Goal: Task Accomplishment & Management: Use online tool/utility

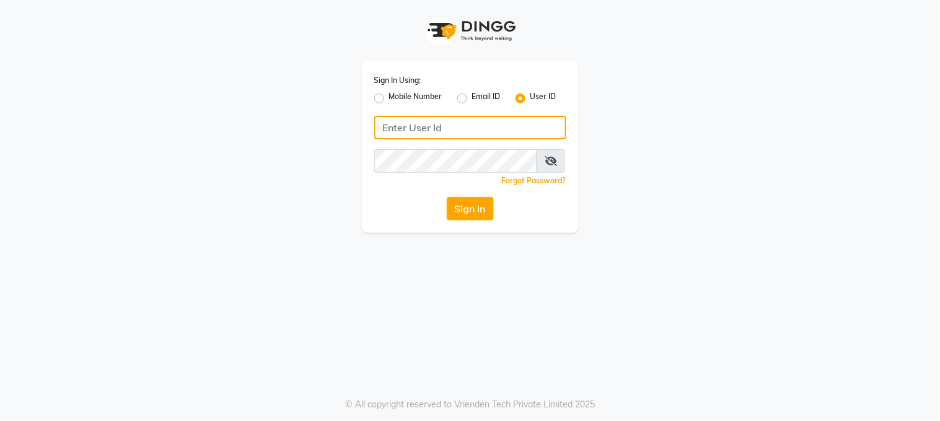
click at [384, 128] on input "Username" at bounding box center [470, 128] width 192 height 24
type input "marias"
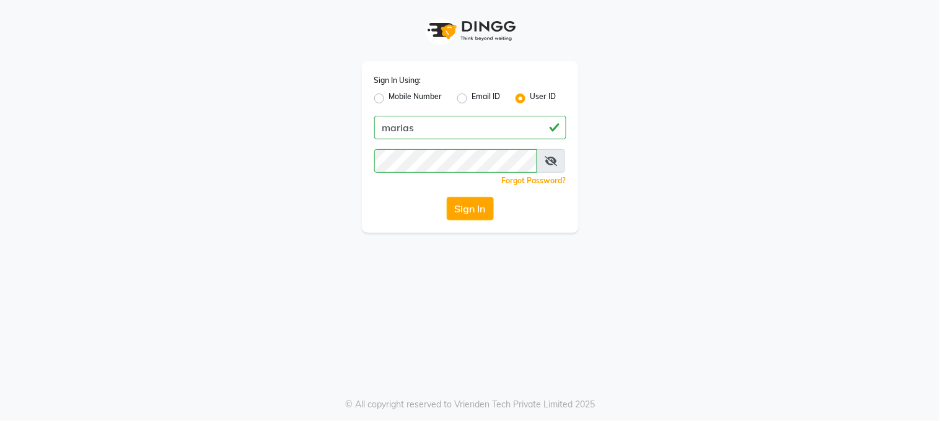
drag, startPoint x: 470, startPoint y: 207, endPoint x: 462, endPoint y: 208, distance: 7.5
click at [470, 206] on button "Sign In" at bounding box center [470, 209] width 47 height 24
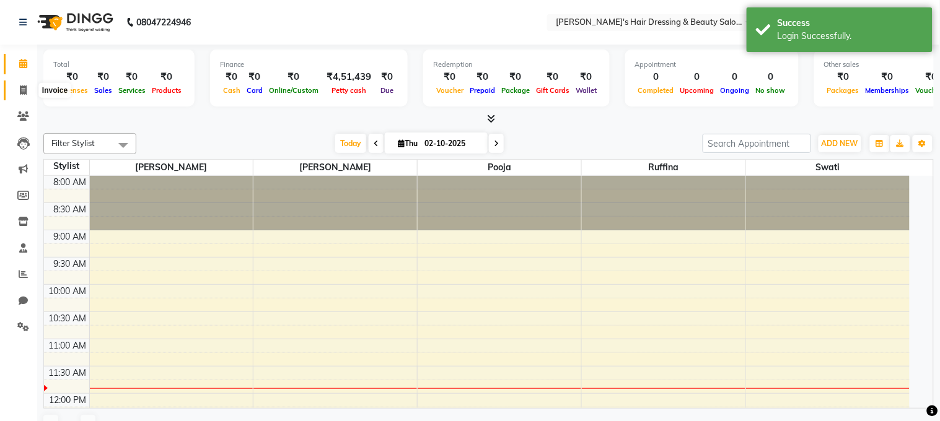
select select "en"
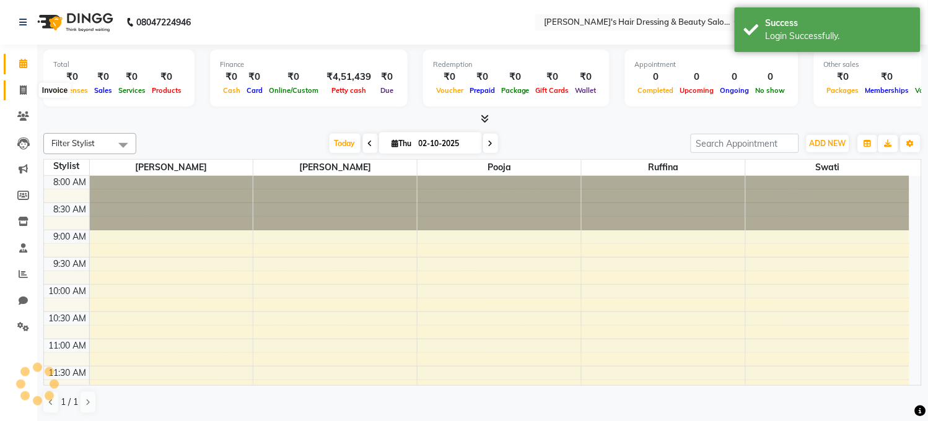
click at [21, 89] on icon at bounding box center [23, 89] width 7 height 9
select select "service"
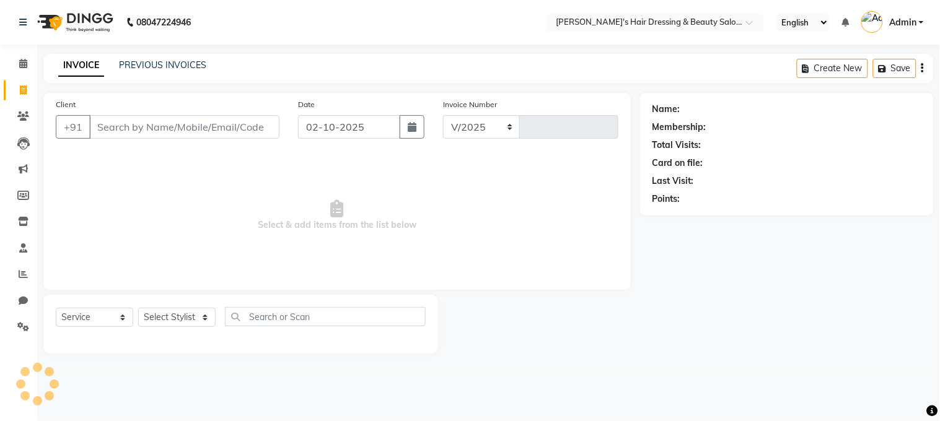
select select "4981"
type input "0249"
